Goal: Task Accomplishment & Management: Manage account settings

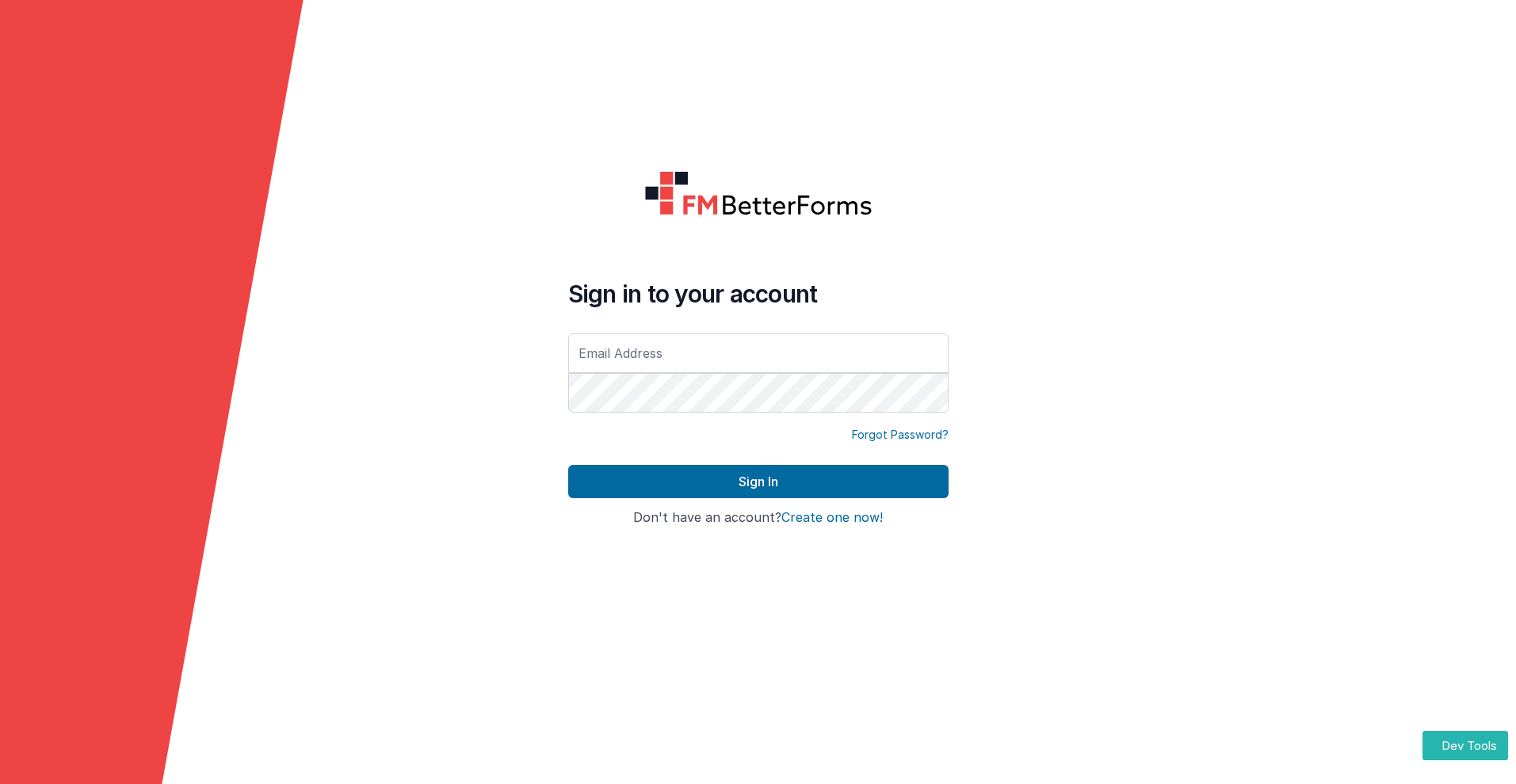
click at [758, 353] on input "text" at bounding box center [758, 353] width 381 height 40
type input "[PERSON_NAME][EMAIL_ADDRESS][DOMAIN_NAME]"
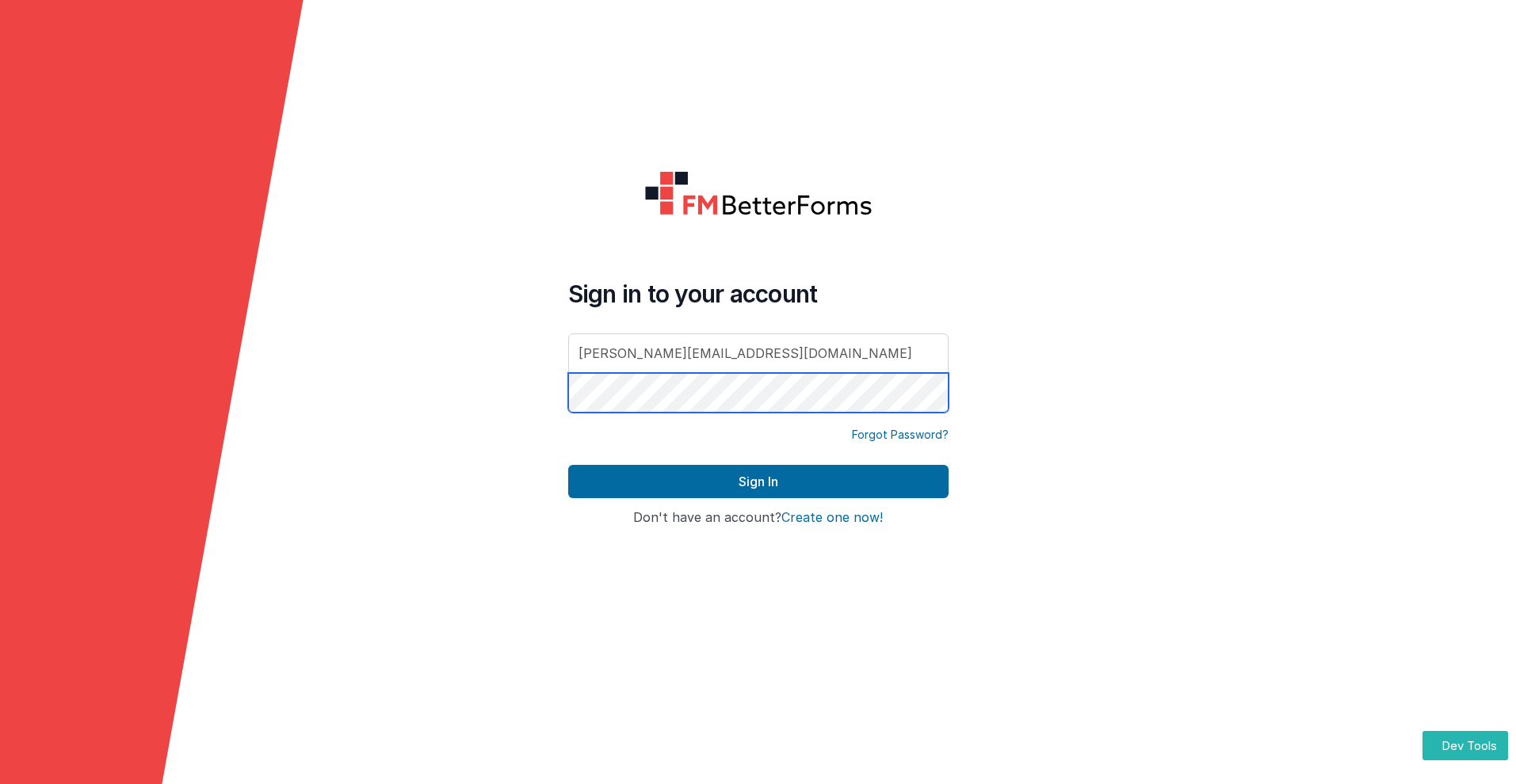
click at [568, 465] on button "Sign In" at bounding box center [758, 482] width 381 height 33
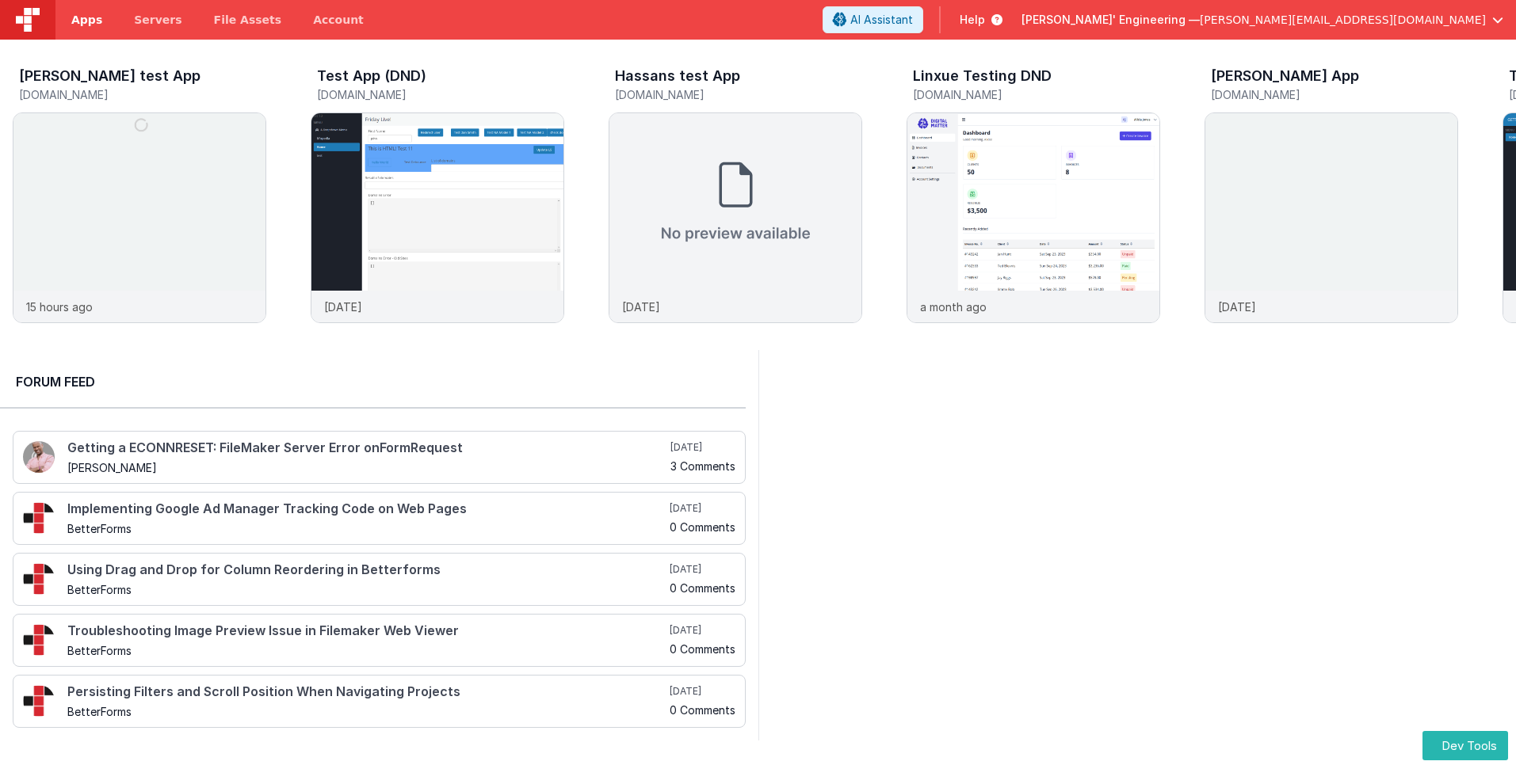
click at [86, 20] on span "Apps" at bounding box center [86, 20] width 31 height 16
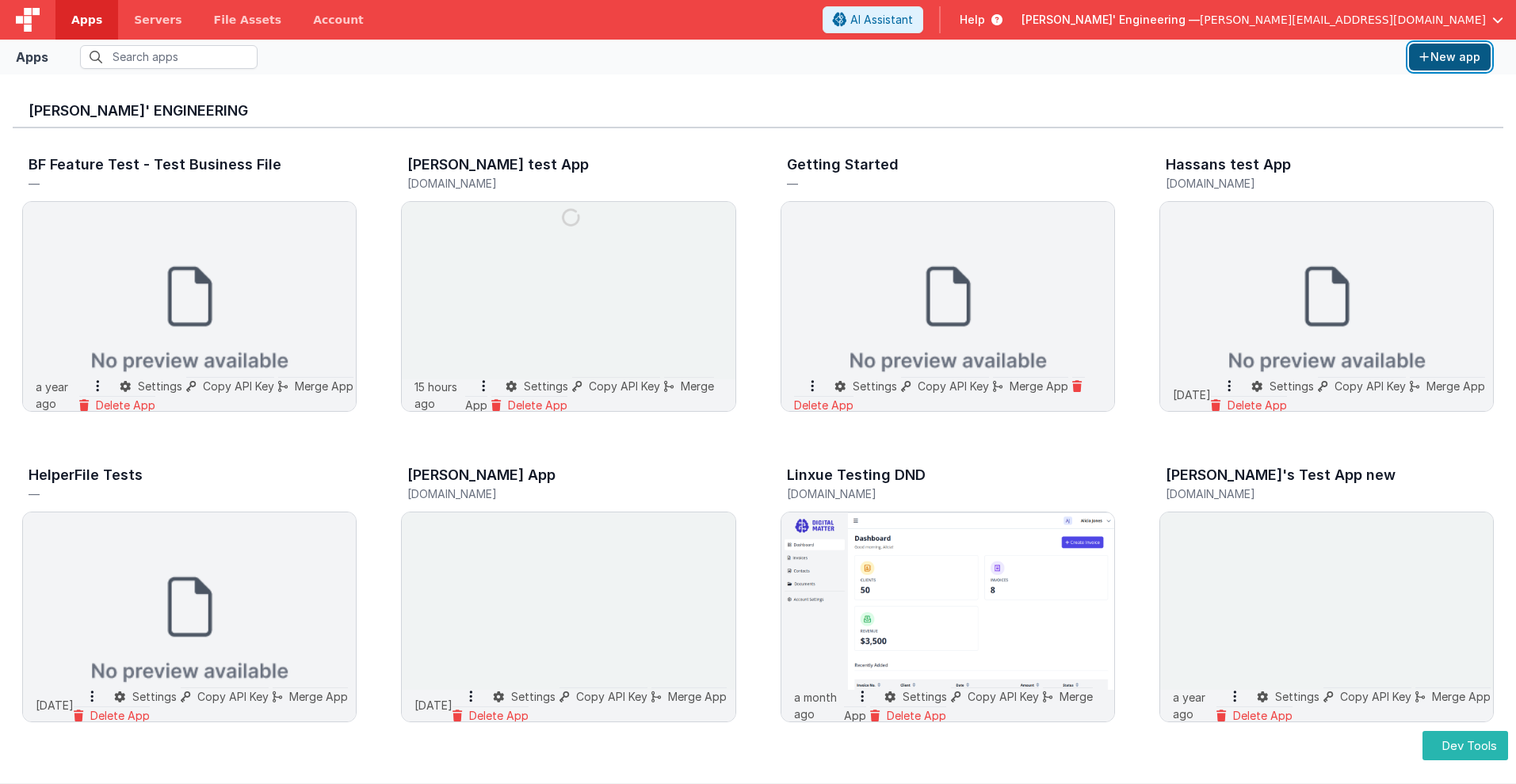
click at [1450, 57] on button "New app" at bounding box center [1450, 57] width 81 height 27
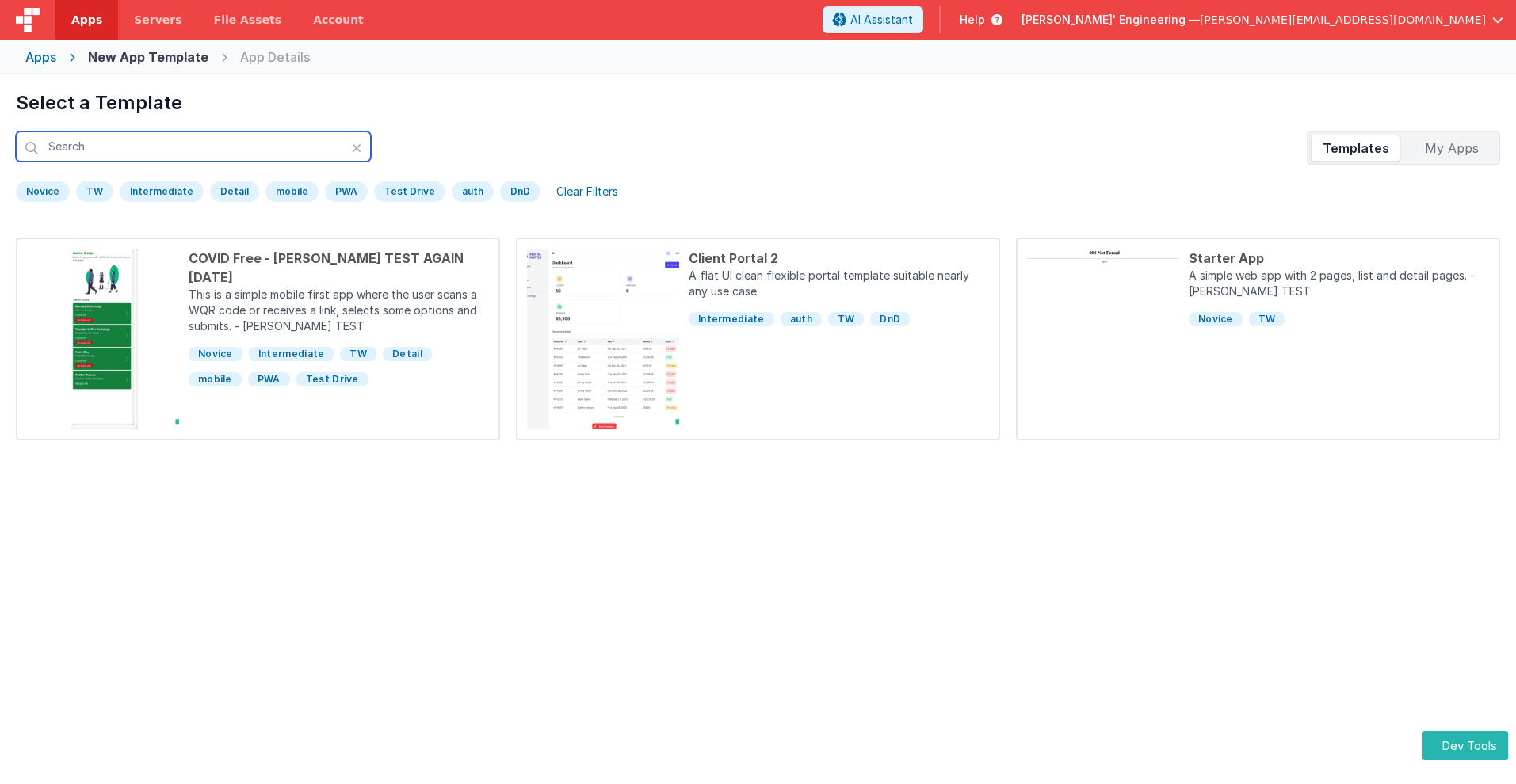
scroll to position [74, 0]
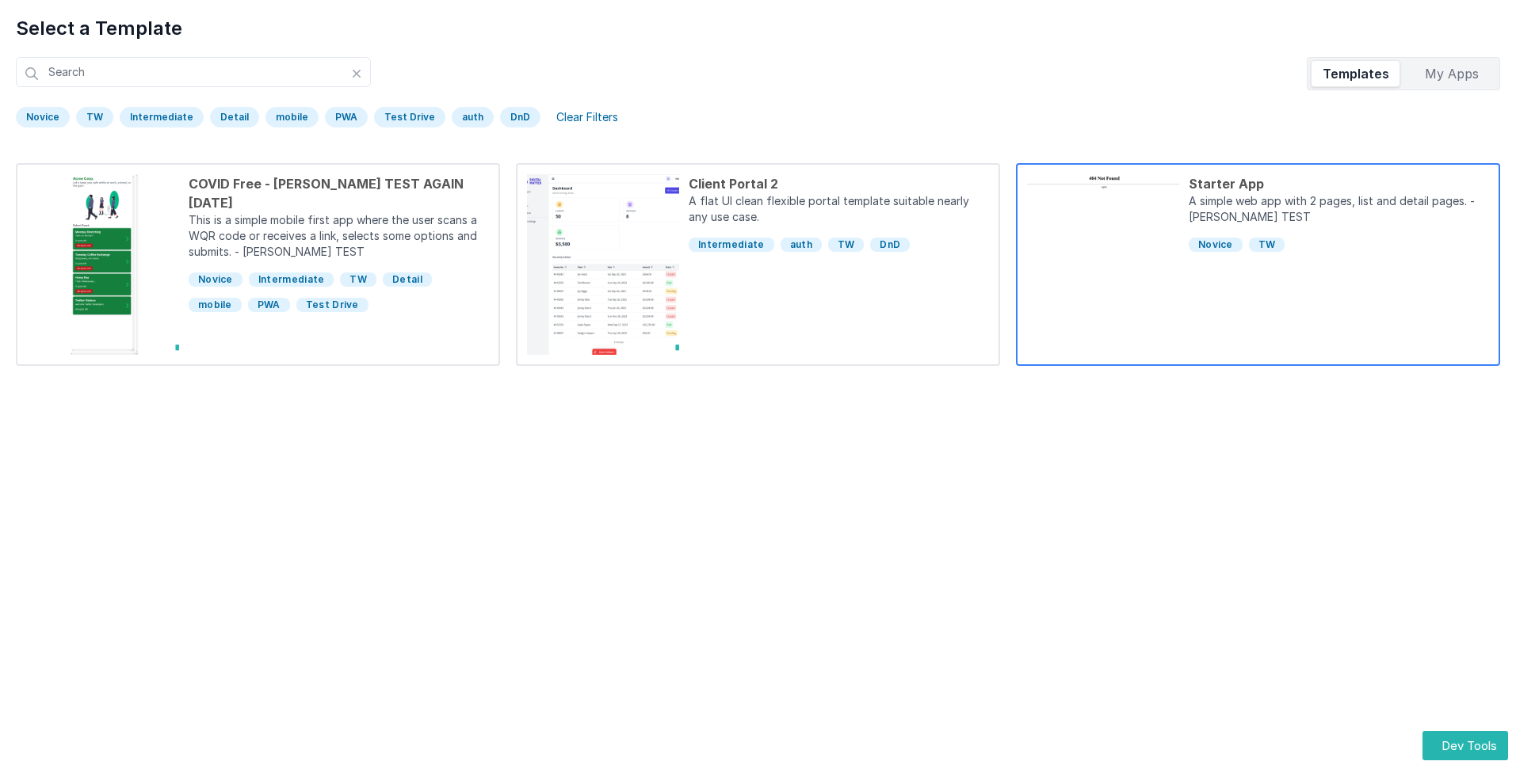
click at [1339, 183] on div "Starter App" at bounding box center [1339, 184] width 300 height 19
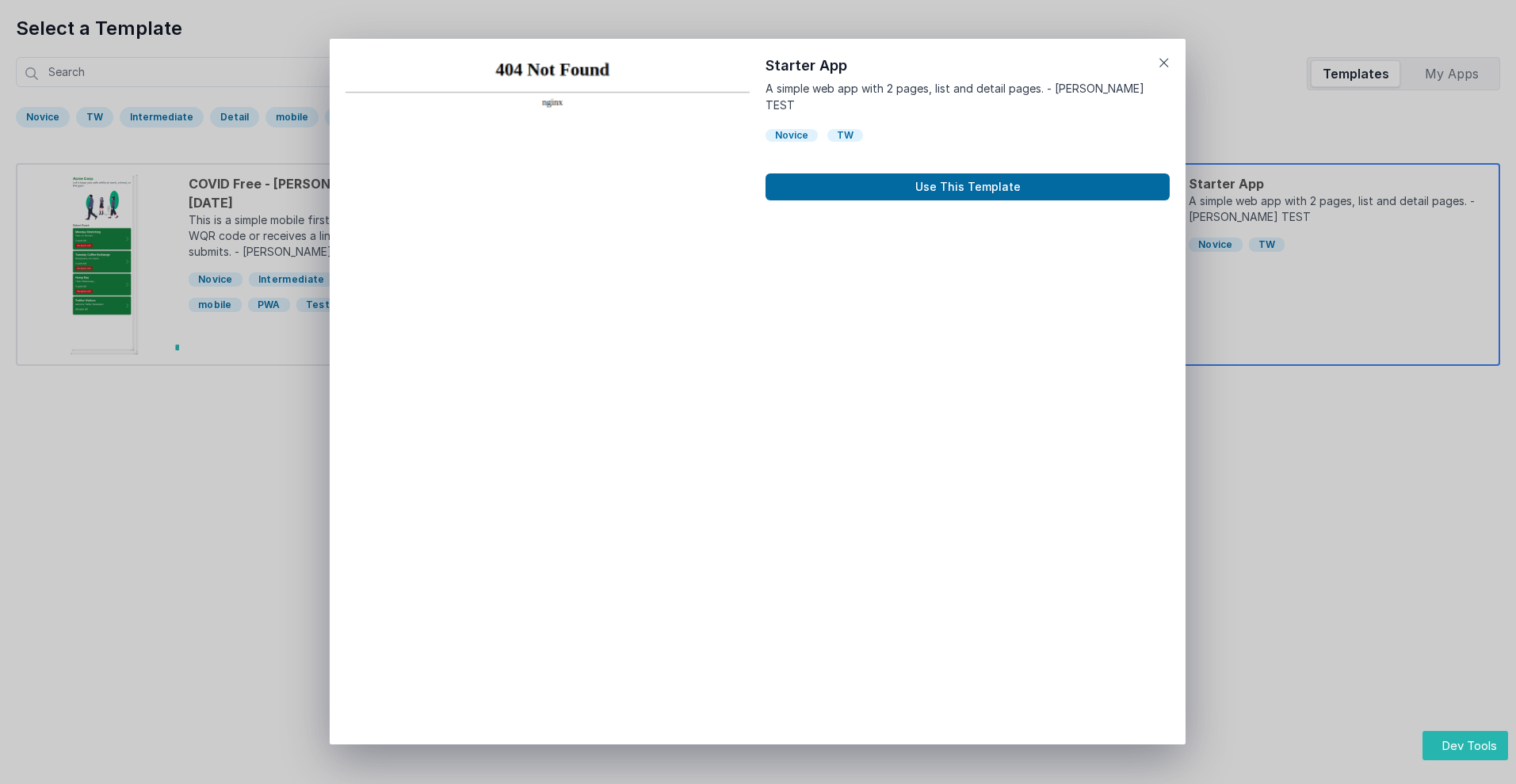
scroll to position [13, 0]
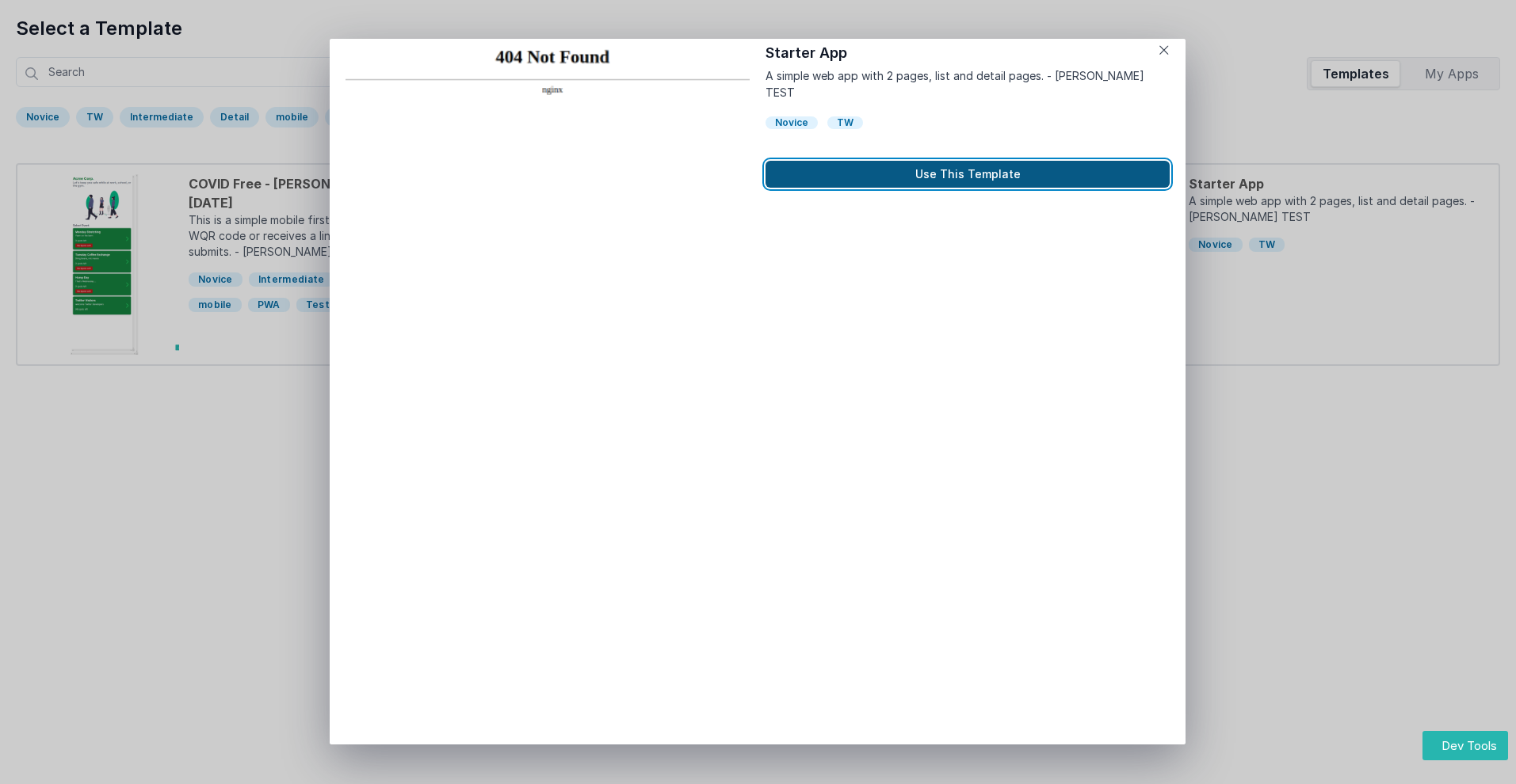
click at [968, 161] on button "Use This Template" at bounding box center [968, 175] width 405 height 27
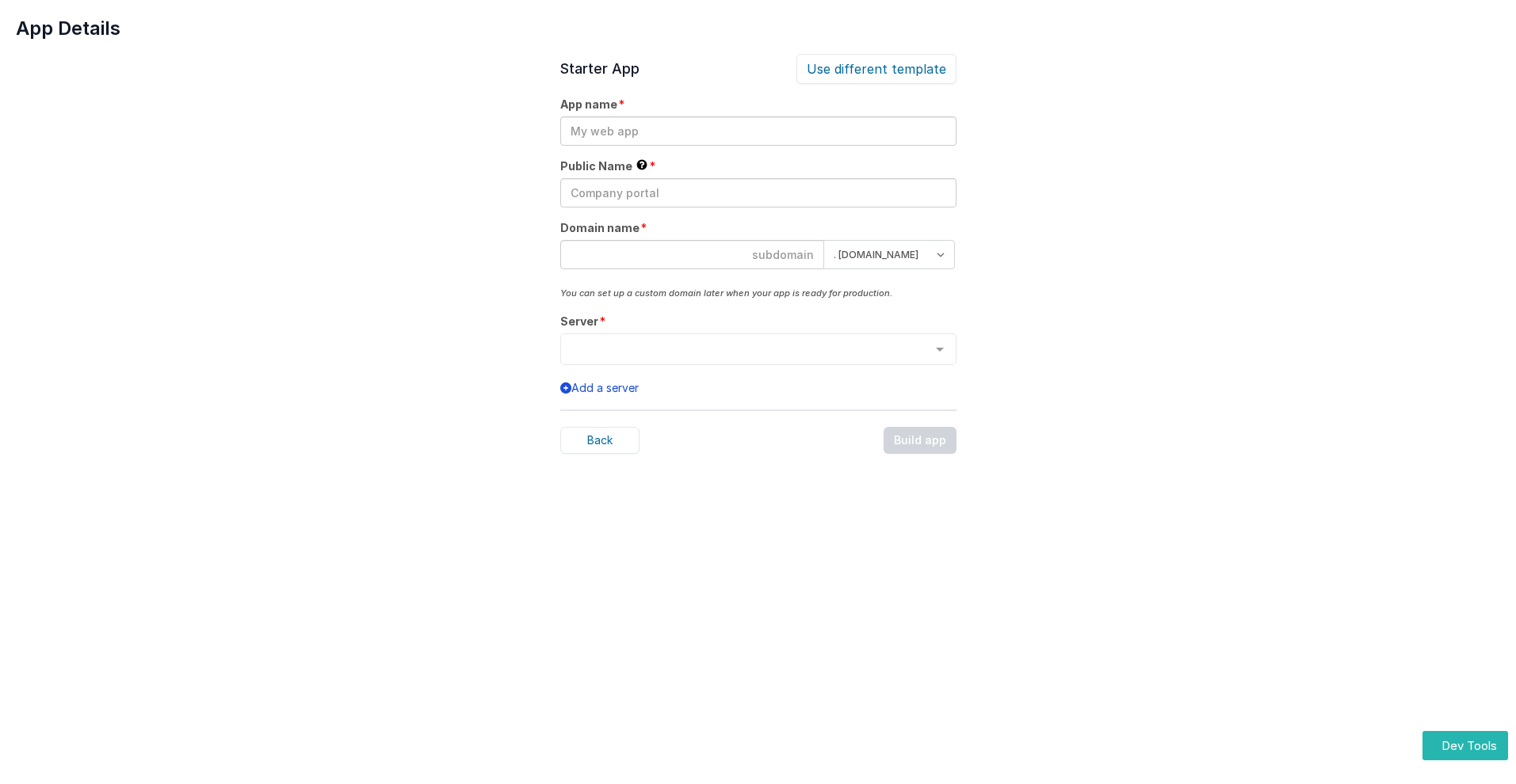
scroll to position [0, 0]
click at [758, 131] on input "text" at bounding box center [758, 131] width 397 height 30
type input "testapp131"
click at [758, 192] on input "text" at bounding box center [758, 193] width 397 height 30
type input "Test"
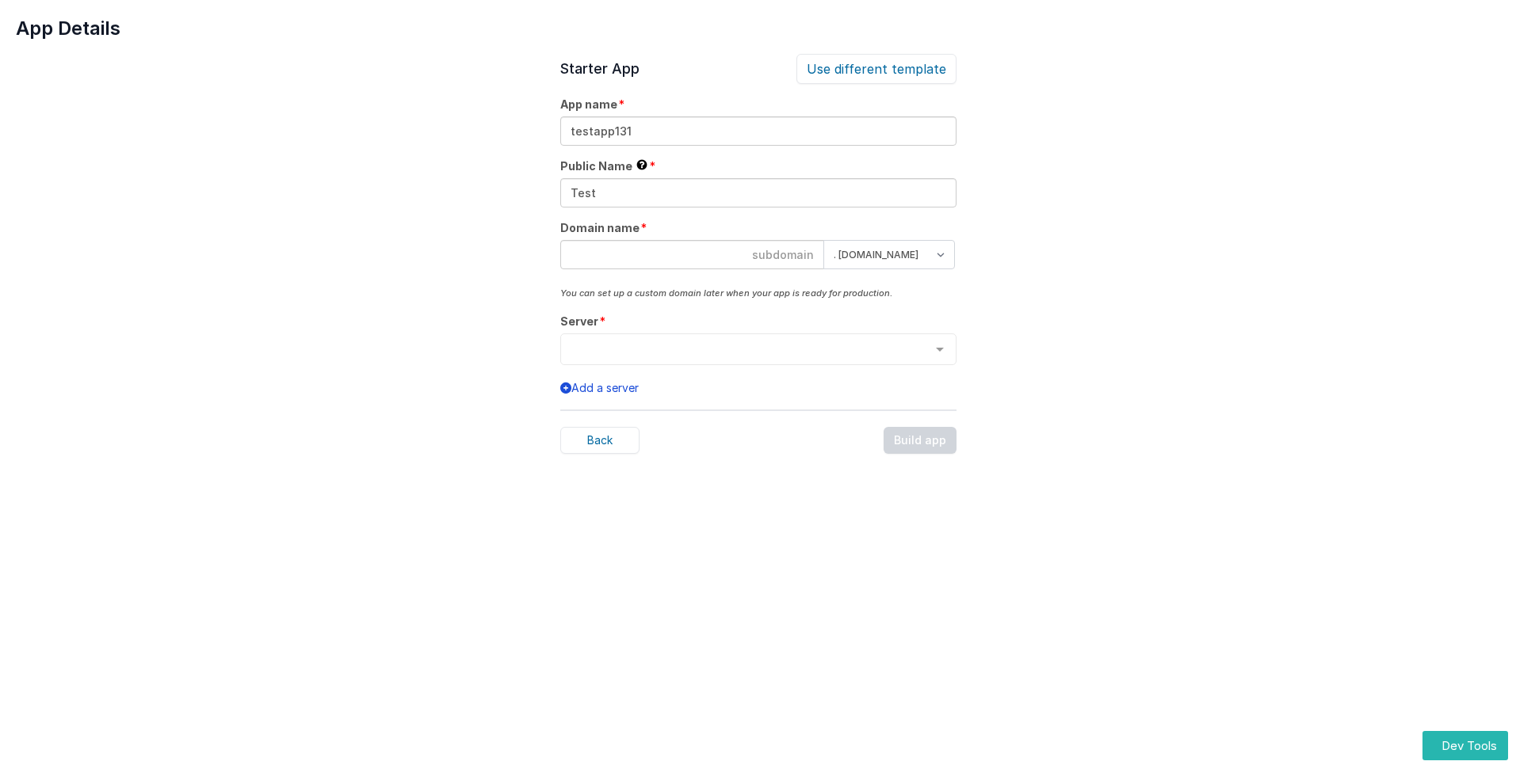
click at [692, 254] on input at bounding box center [692, 254] width 264 height 30
type input "testapp131"
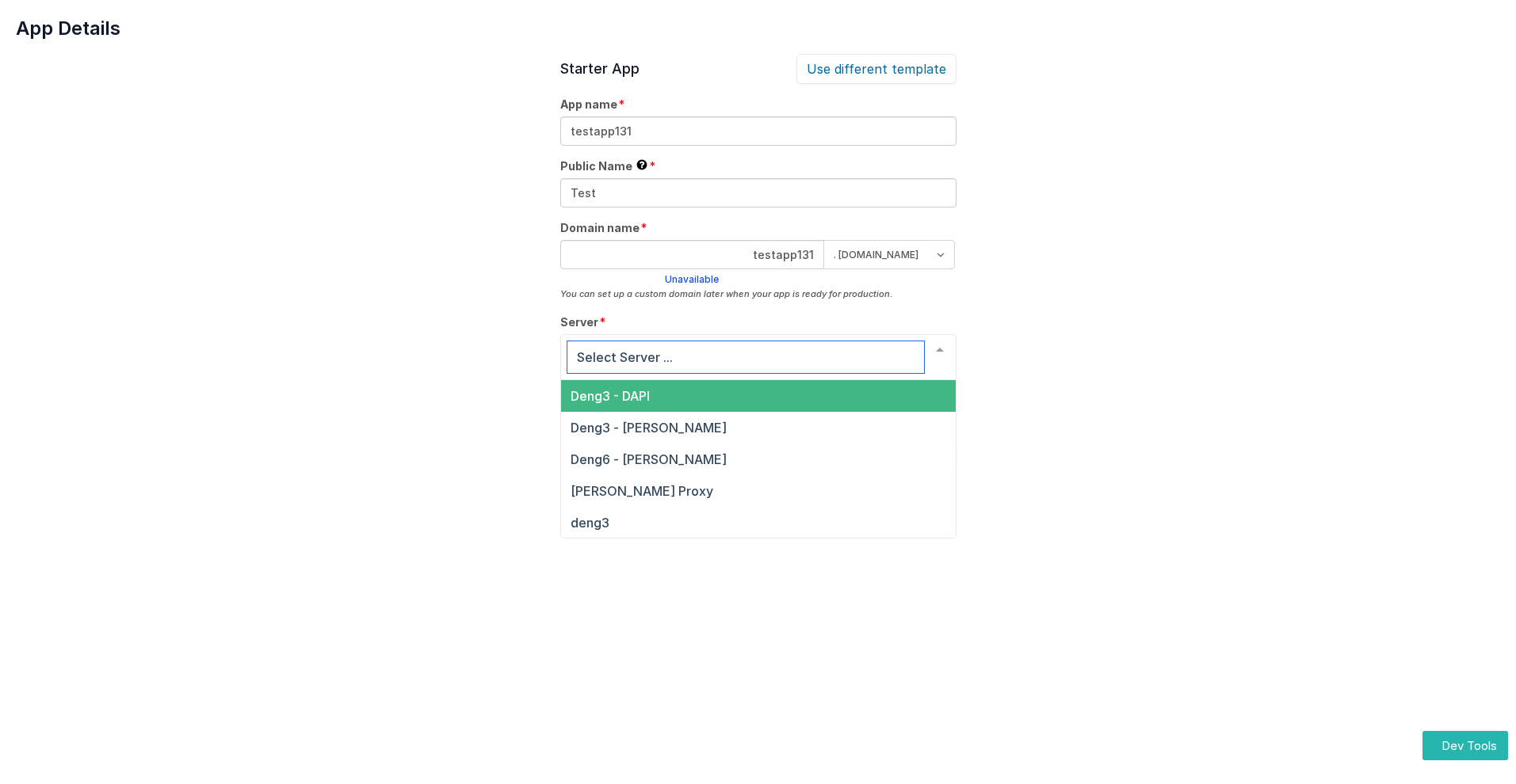
scroll to position [54, 0]
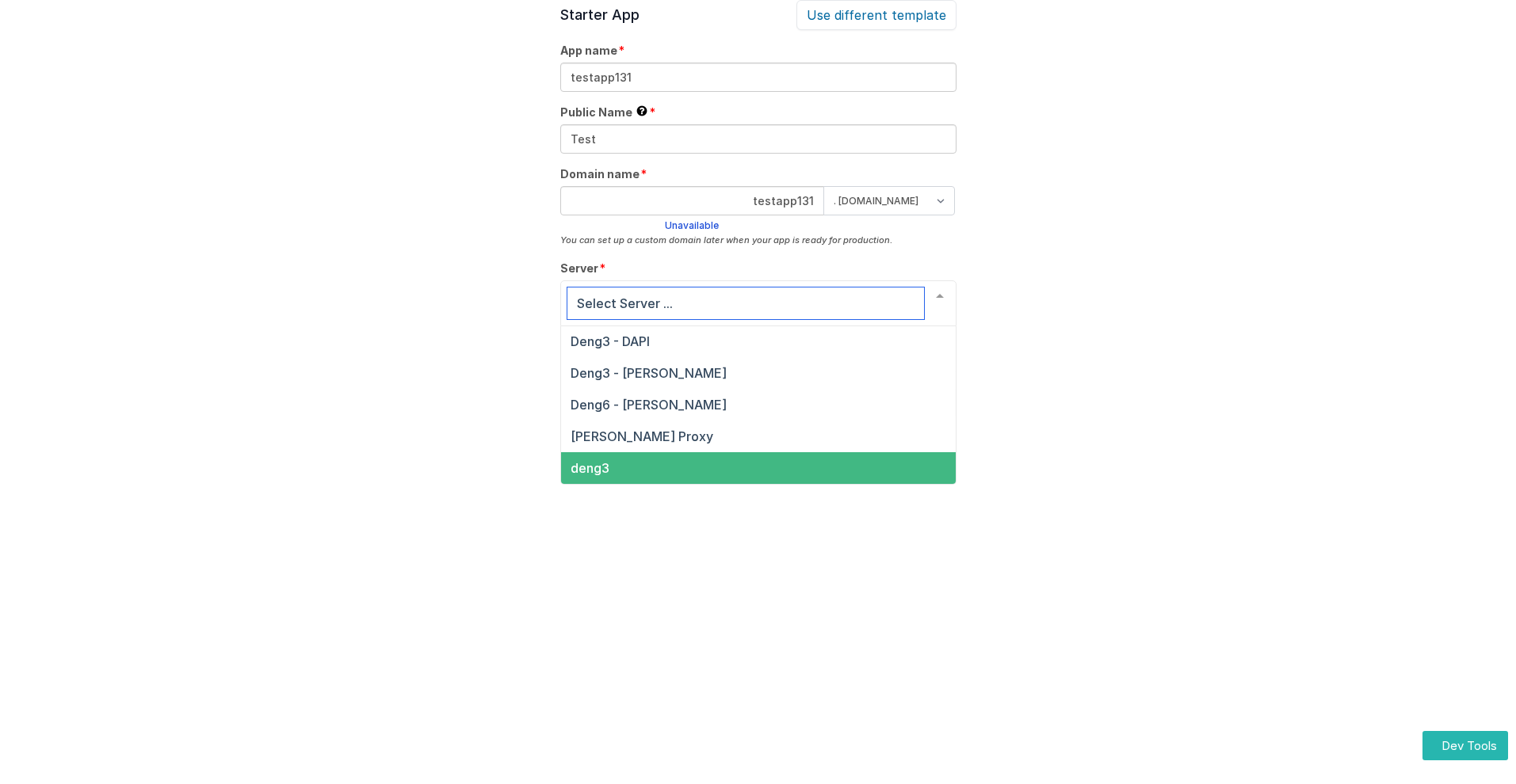
click at [589, 468] on span "deng3" at bounding box center [590, 468] width 39 height 16
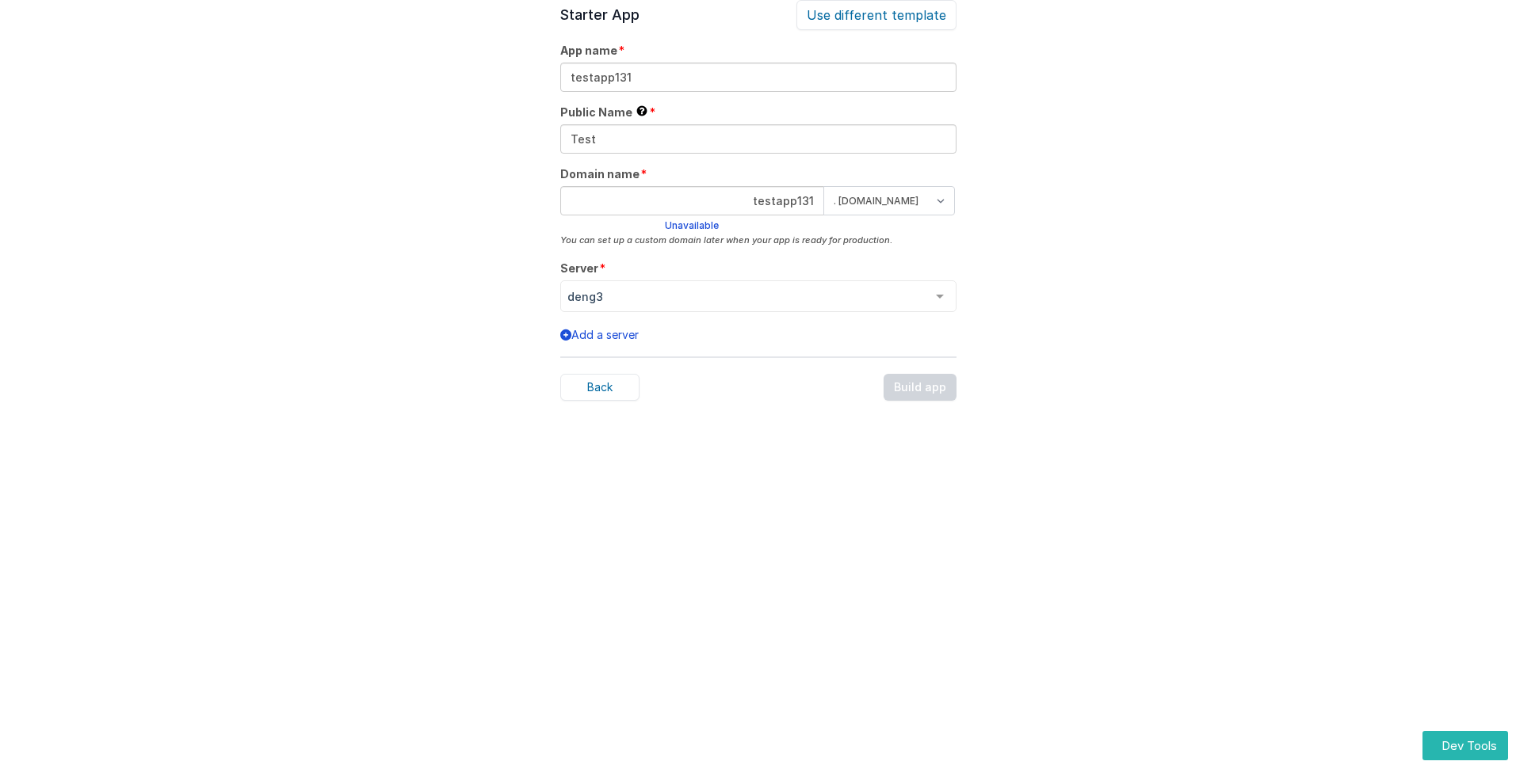
scroll to position [49, 0]
click at [921, 392] on div "Back Build app" at bounding box center [758, 392] width 397 height 27
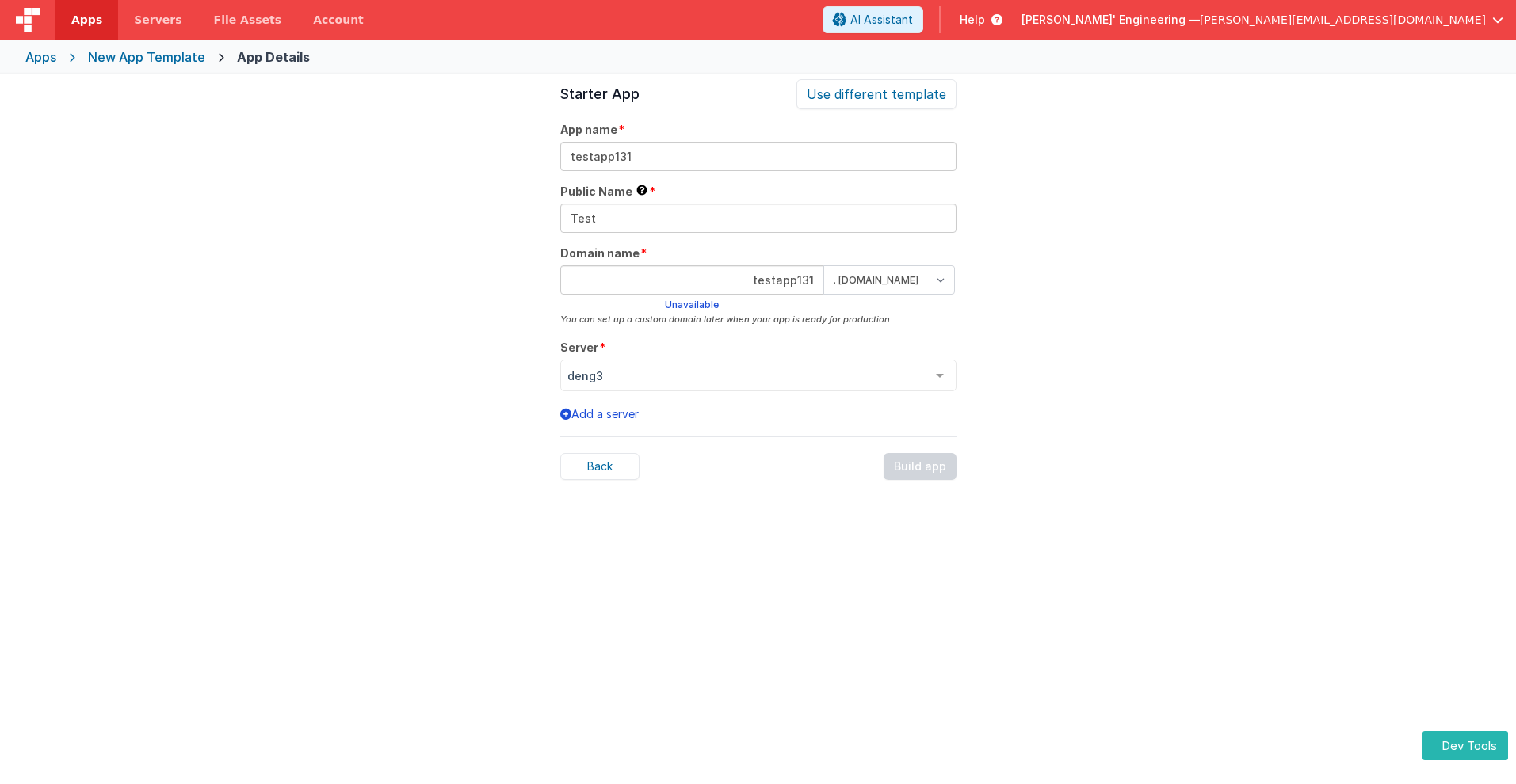
click at [86, 20] on span "Apps" at bounding box center [86, 20] width 31 height 16
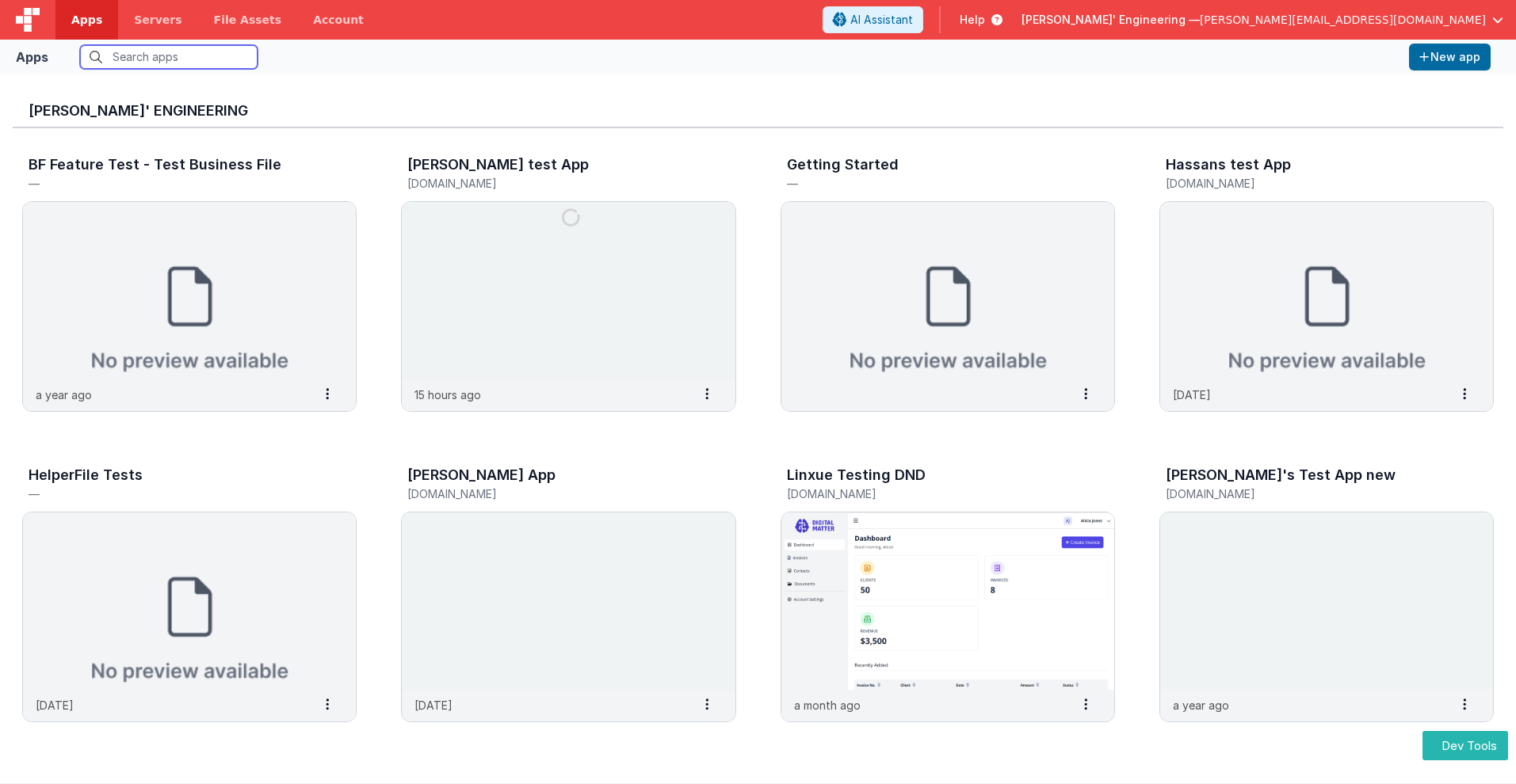
click at [169, 57] on input "text" at bounding box center [168, 57] width 178 height 24
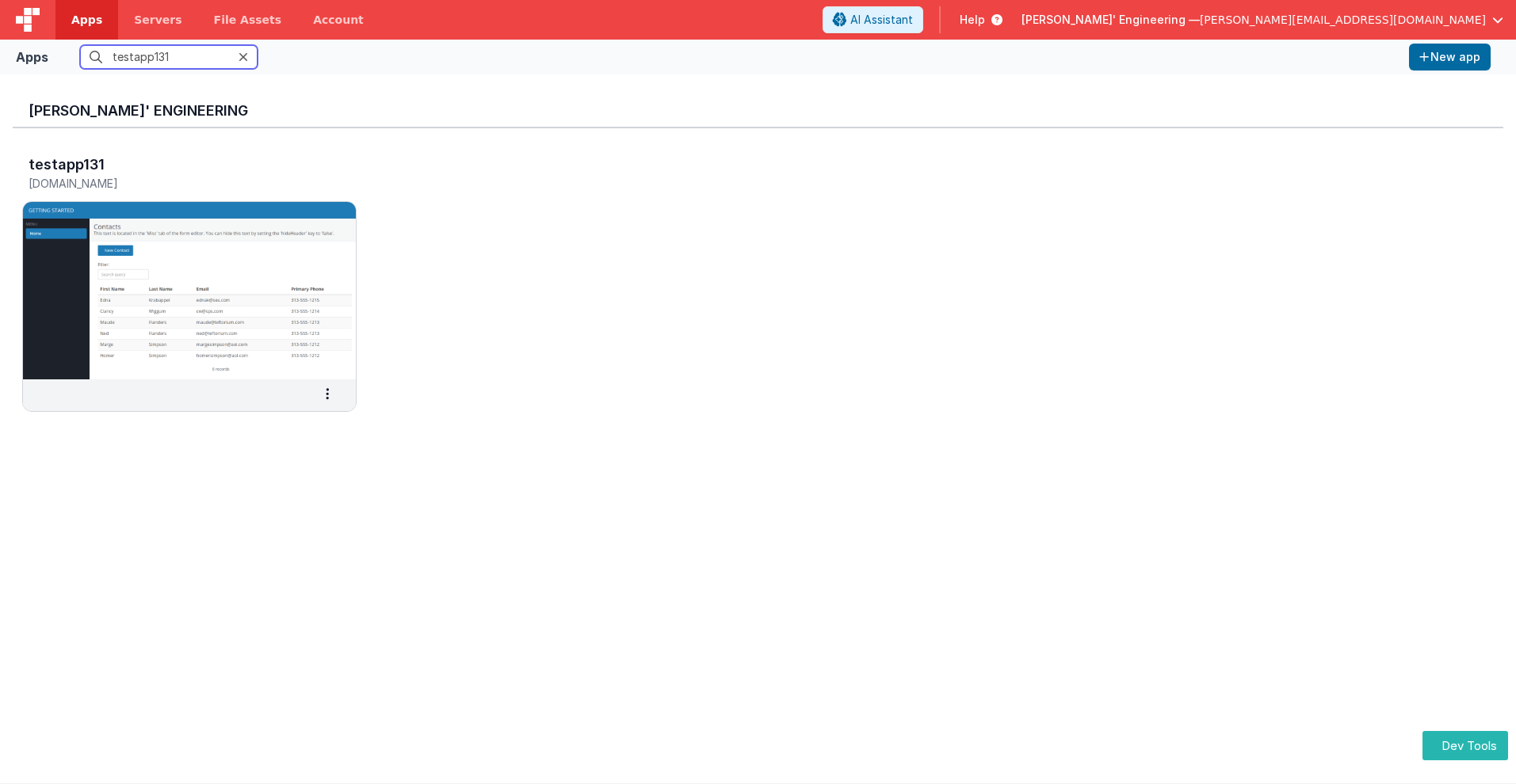
scroll to position [13, 0]
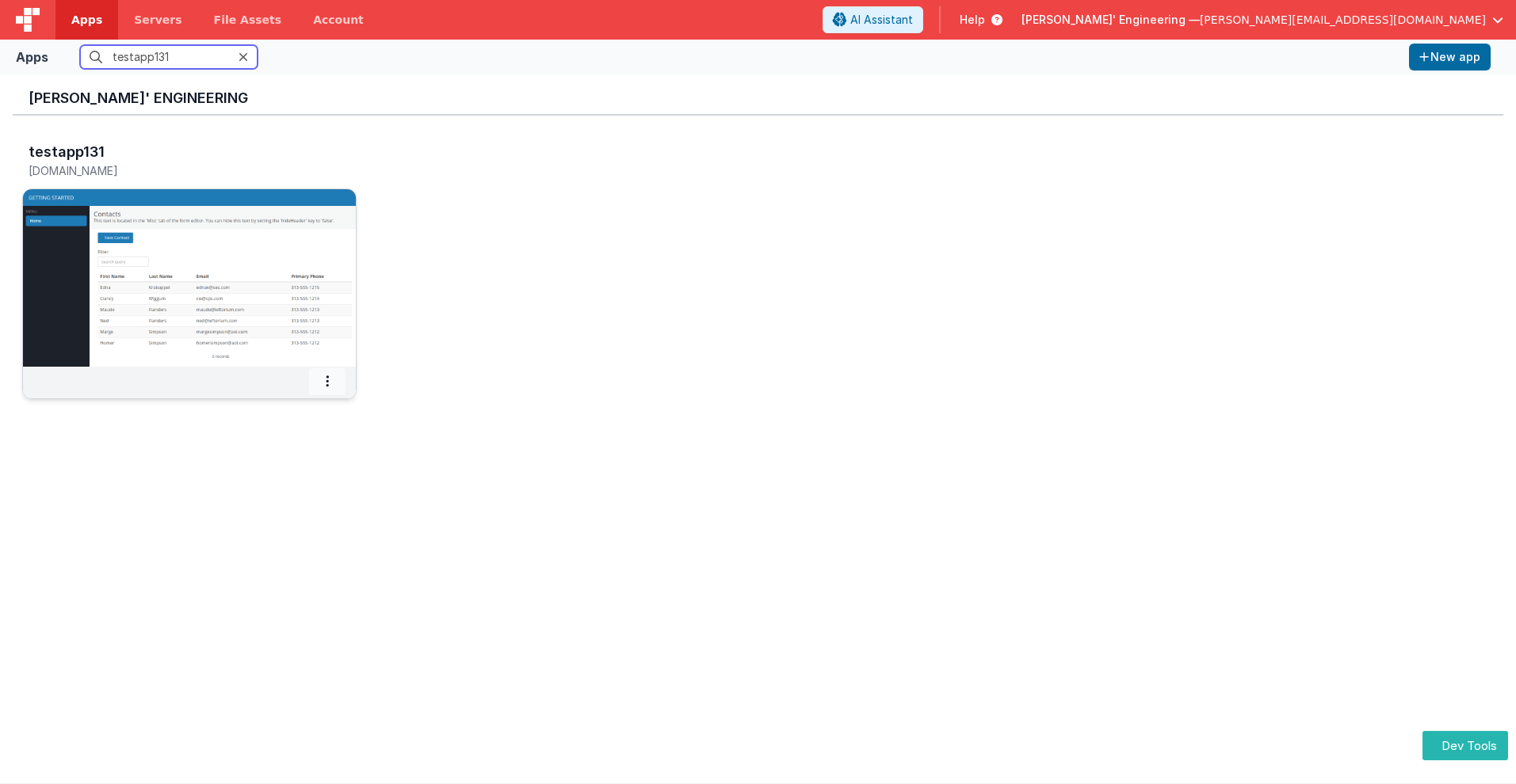
type input "testapp131"
click at [327, 381] on icon at bounding box center [327, 381] width 3 height 1
click at [286, 409] on span "Settings" at bounding box center [287, 409] width 45 height 14
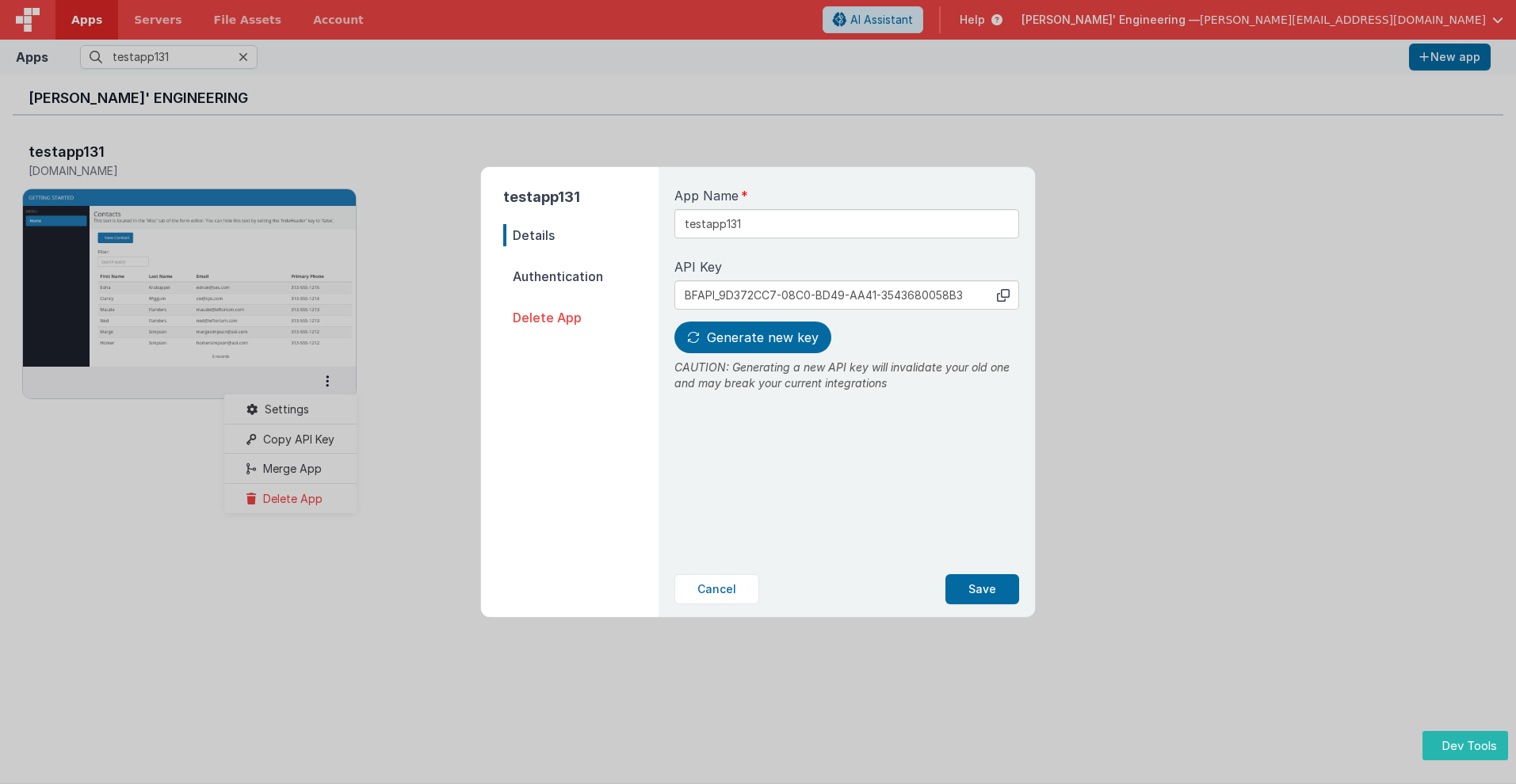
click at [581, 235] on span "Details" at bounding box center [581, 235] width 156 height 22
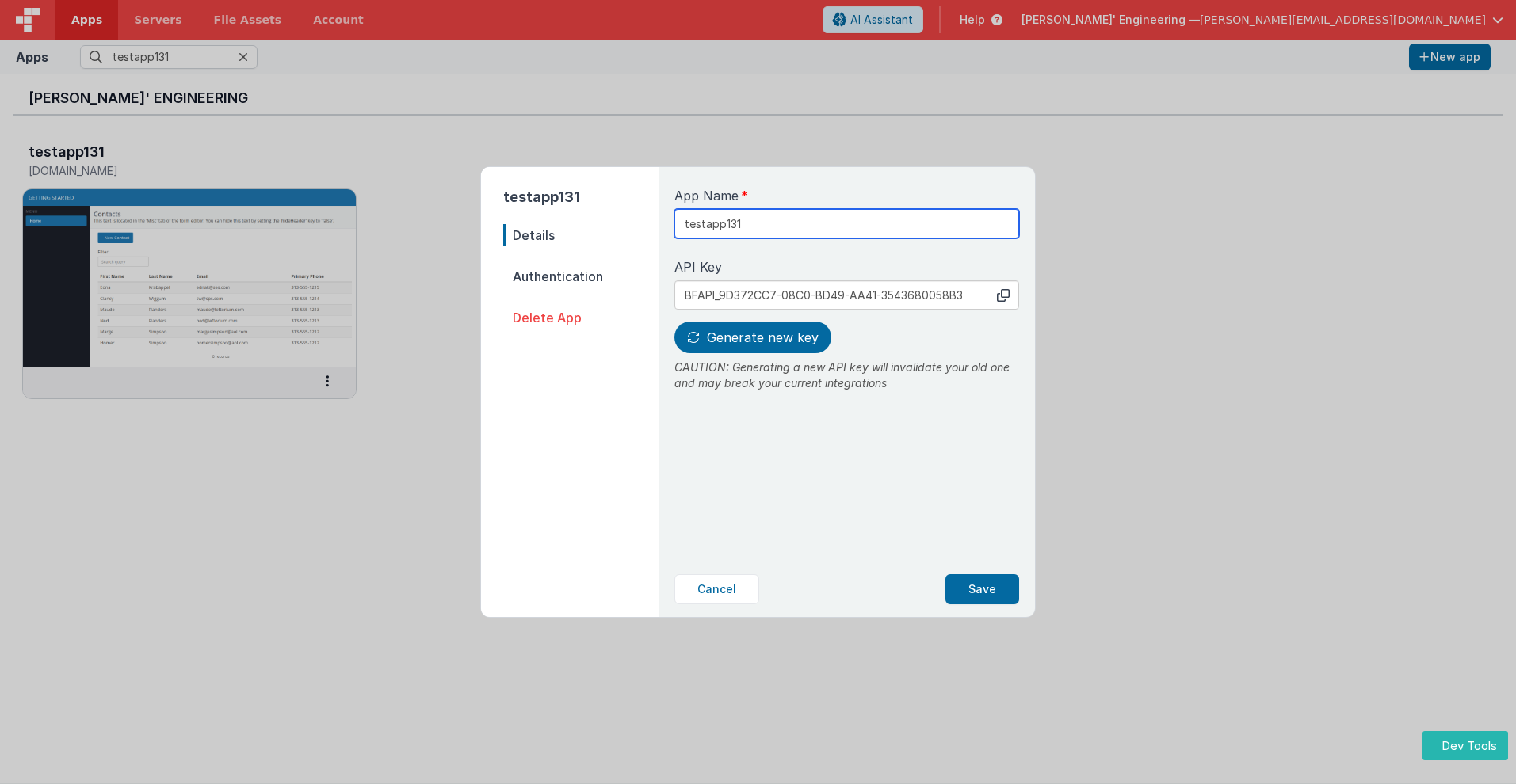
click at [793, 218] on input "testapp131" at bounding box center [847, 223] width 345 height 30
click at [1004, 295] on icon at bounding box center [1004, 296] width 13 height 13
click at [751, 337] on span "Generate new key" at bounding box center [763, 337] width 112 height 16
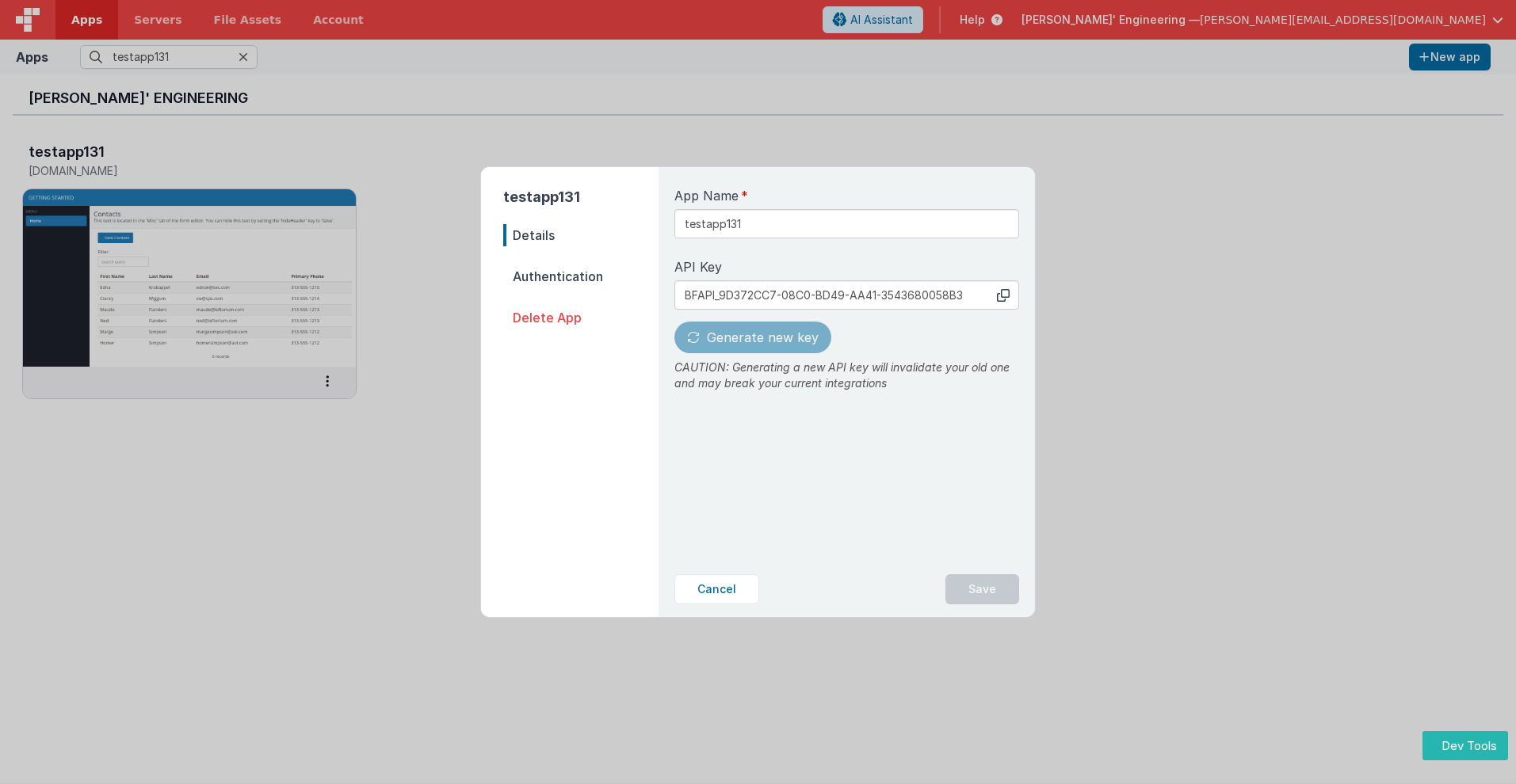
type input "BFAPI_6612AB07-0AA1-5F47-A077-BDD7BA4F03AB"
click at [983, 589] on button "Save" at bounding box center [982, 589] width 73 height 30
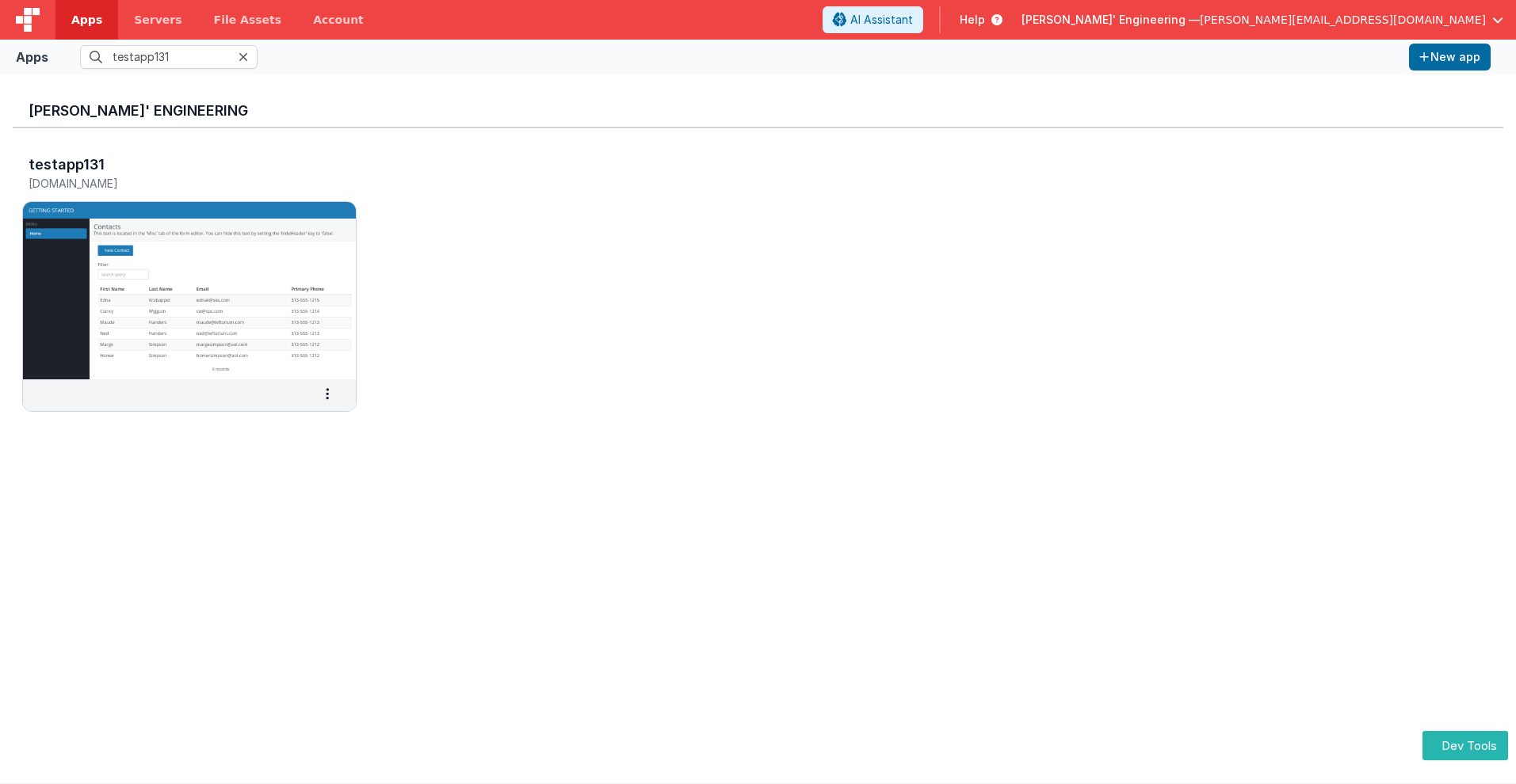
scroll to position [0, 0]
click at [65, 164] on h3 "testapp131" at bounding box center [66, 165] width 76 height 16
click at [86, 20] on span "Apps" at bounding box center [86, 20] width 31 height 16
click at [169, 57] on input "text" at bounding box center [168, 57] width 178 height 24
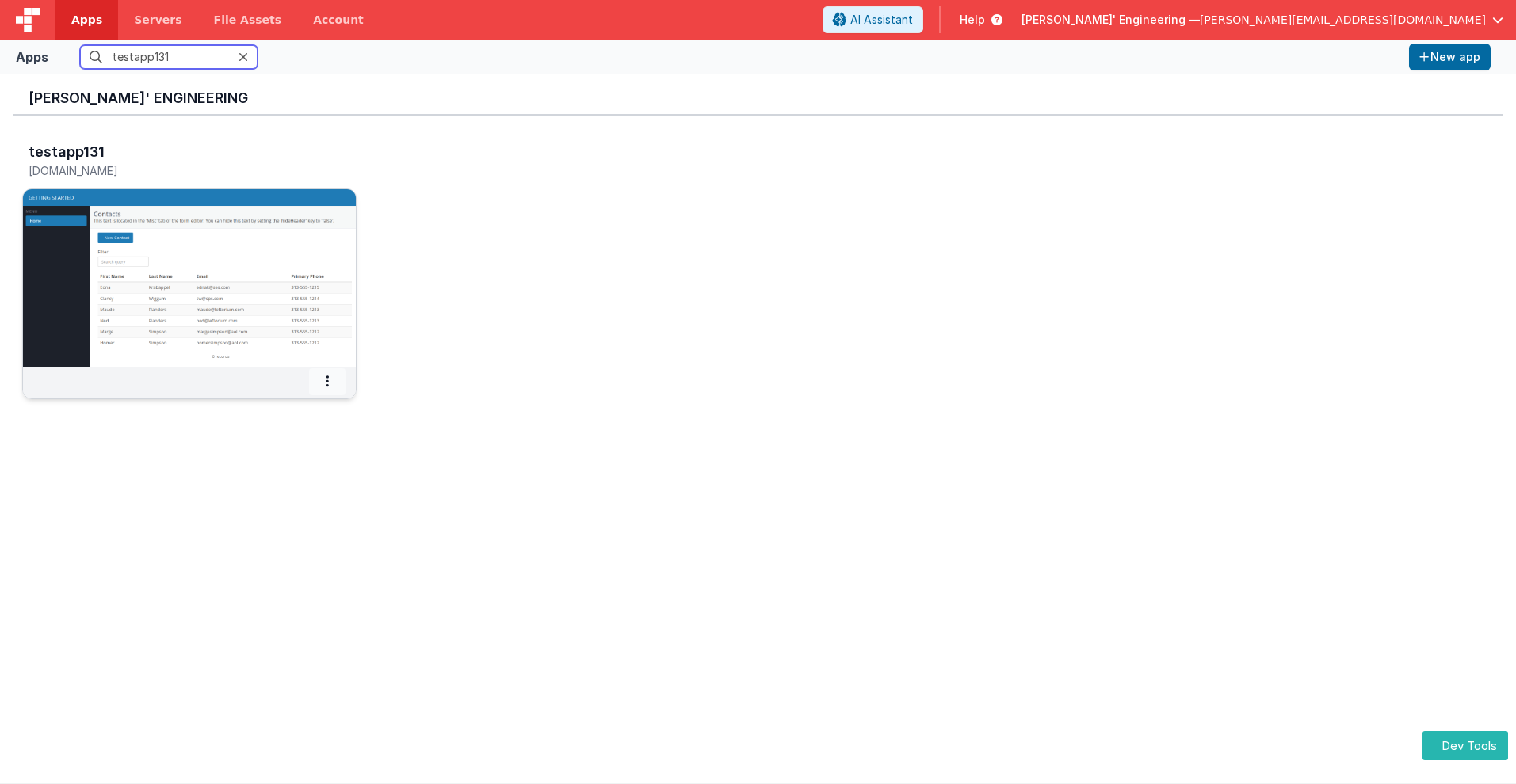
type input "testapp131"
click at [327, 381] on icon at bounding box center [327, 381] width 3 height 1
click at [292, 498] on span "Delete App" at bounding box center [293, 498] width 60 height 14
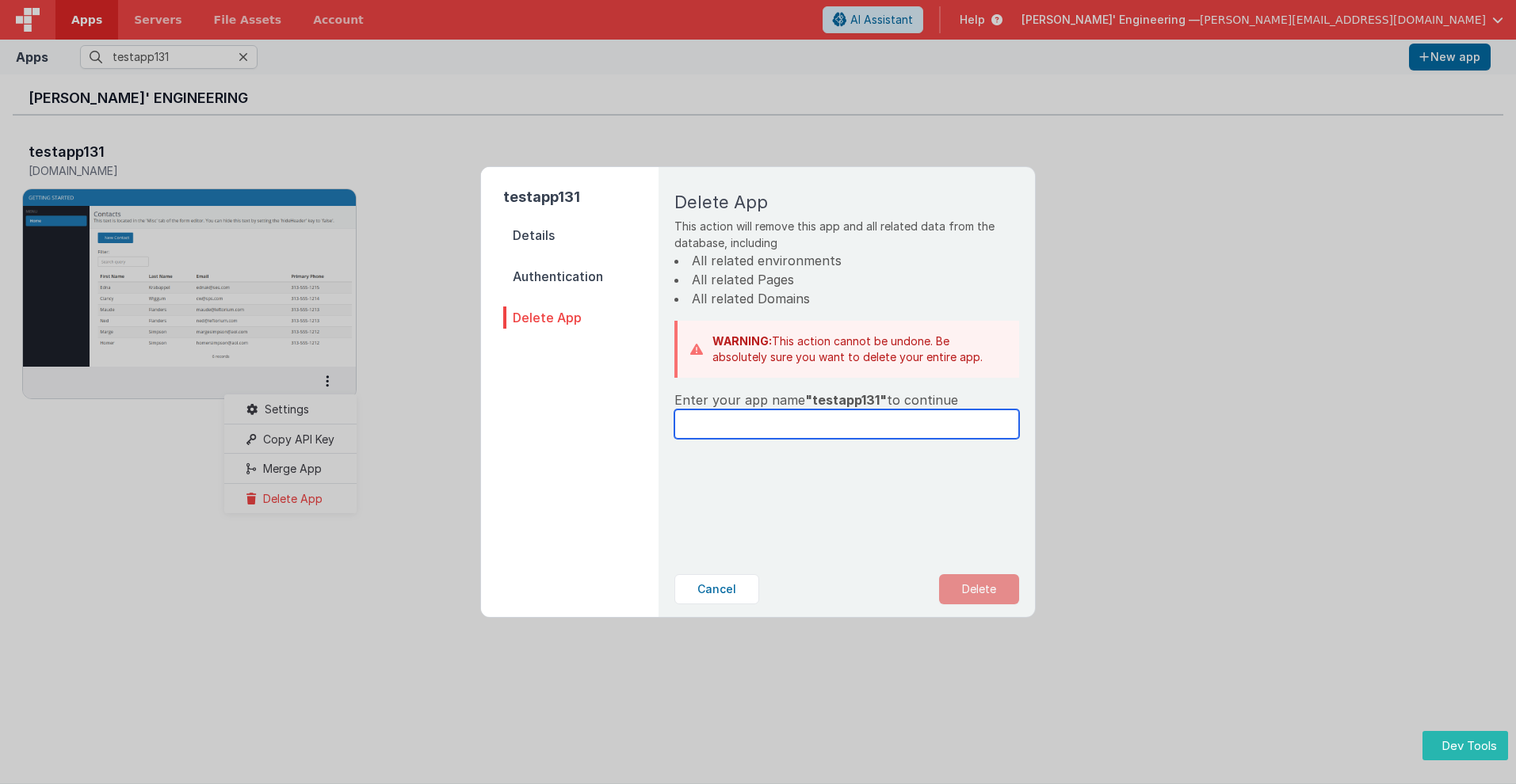
click at [847, 424] on input "text" at bounding box center [847, 424] width 345 height 30
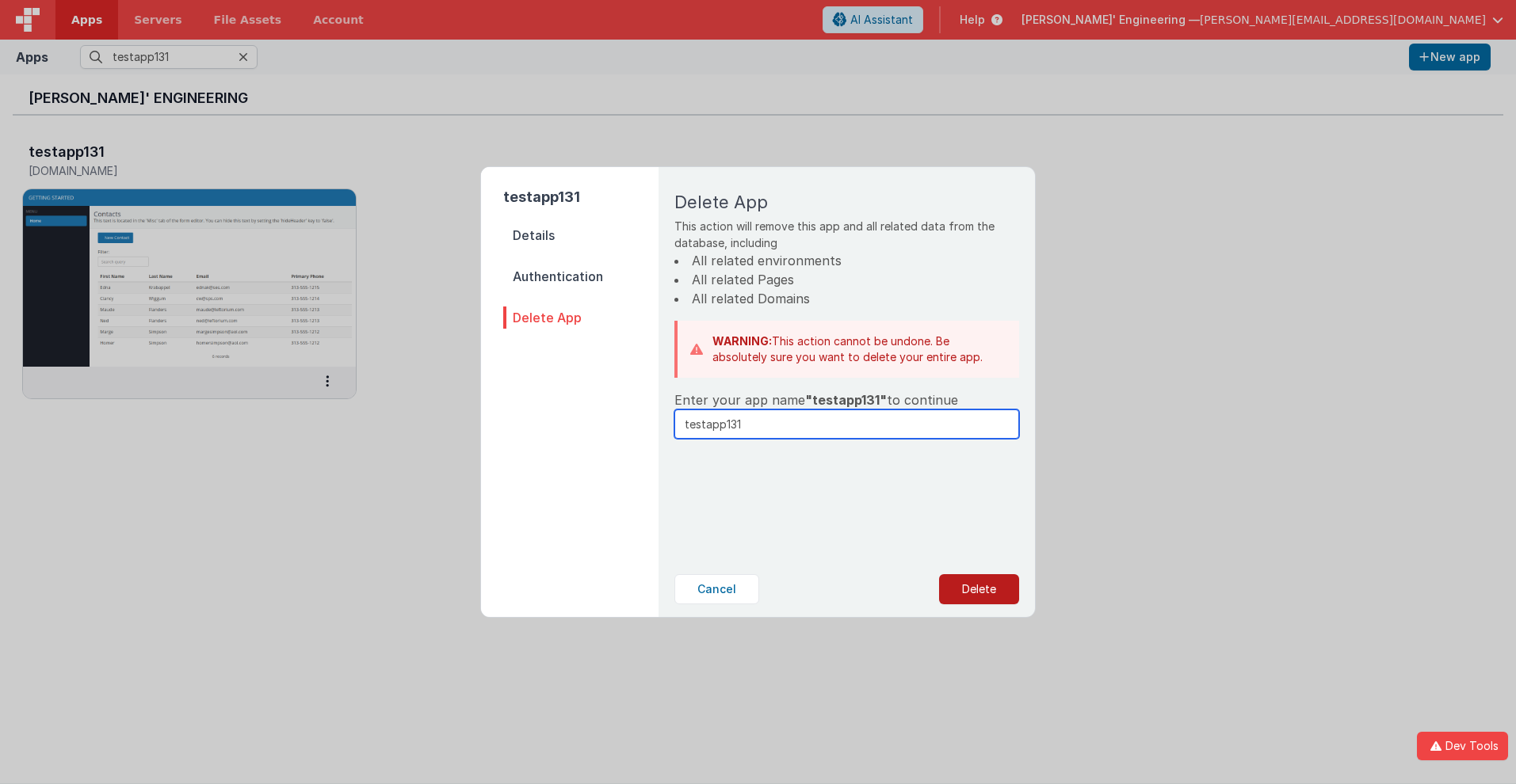
type input "testapp131"
click at [979, 589] on button "Delete" at bounding box center [979, 589] width 80 height 30
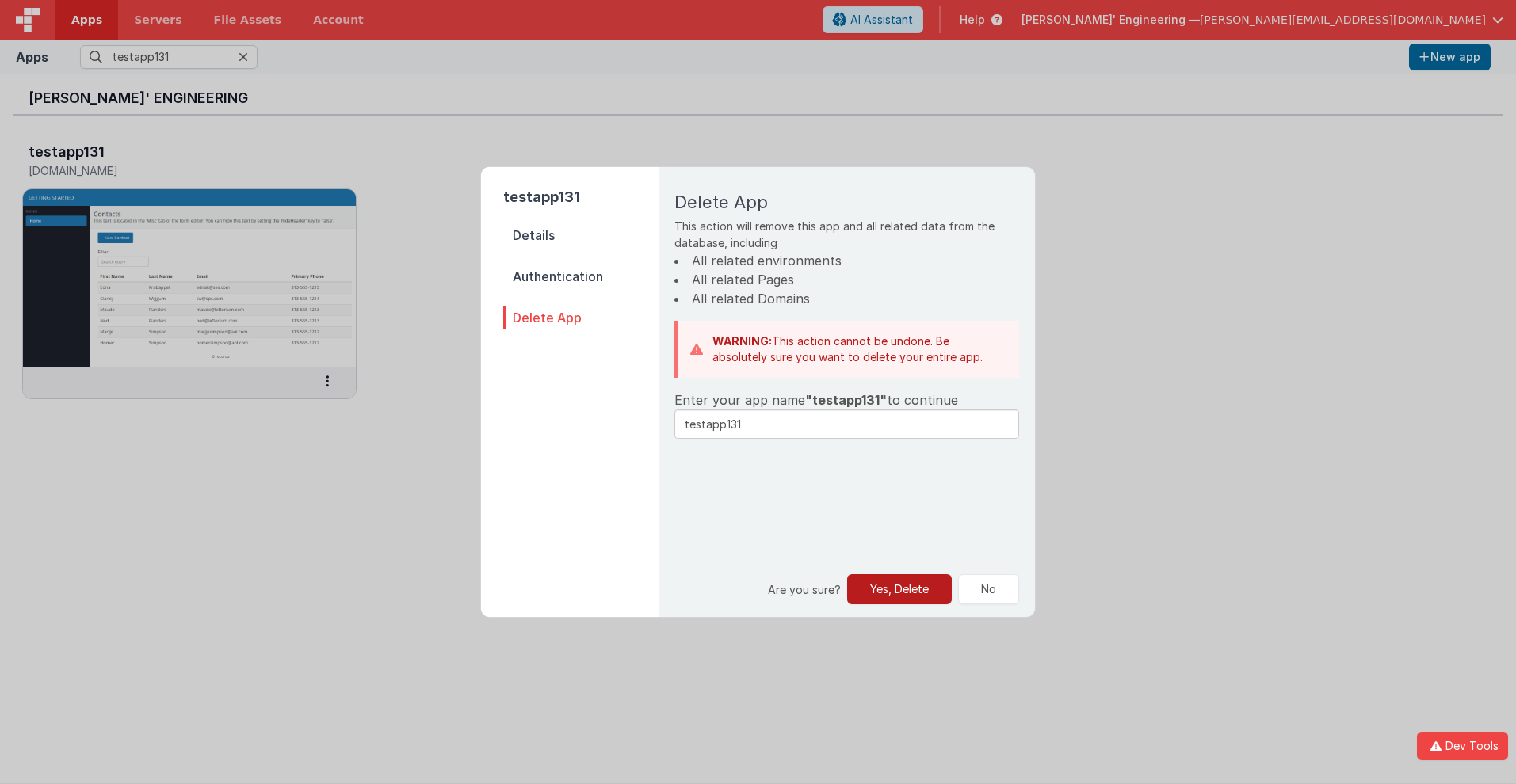
click at [899, 589] on button "Yes, Delete" at bounding box center [899, 589] width 105 height 30
